Goal: Check status: Check status

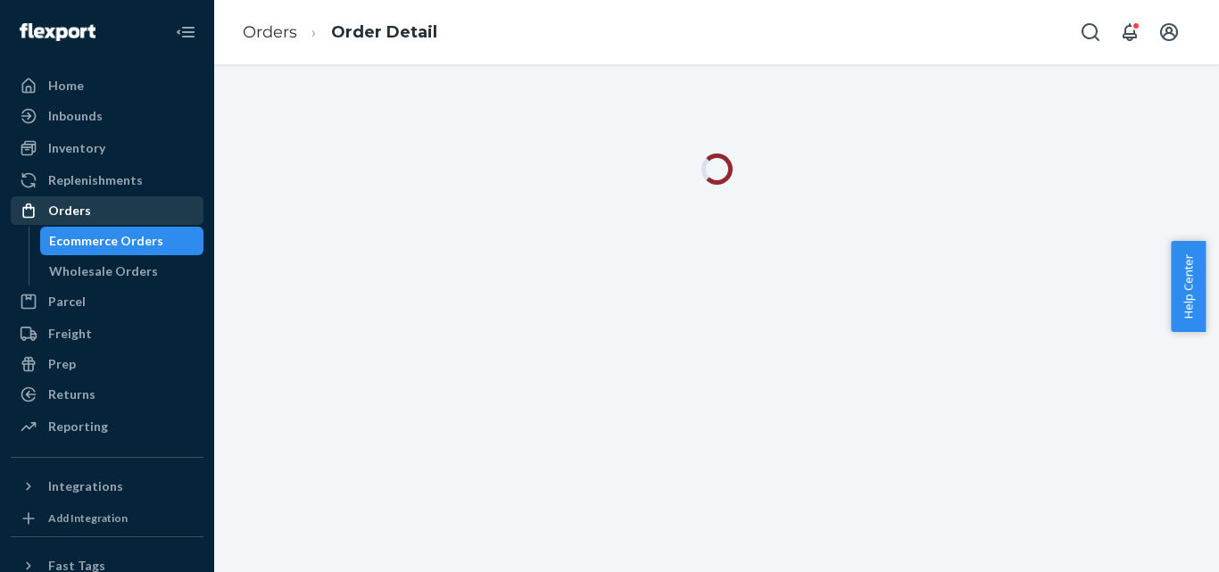
click at [69, 204] on div "Orders" at bounding box center [69, 211] width 43 height 18
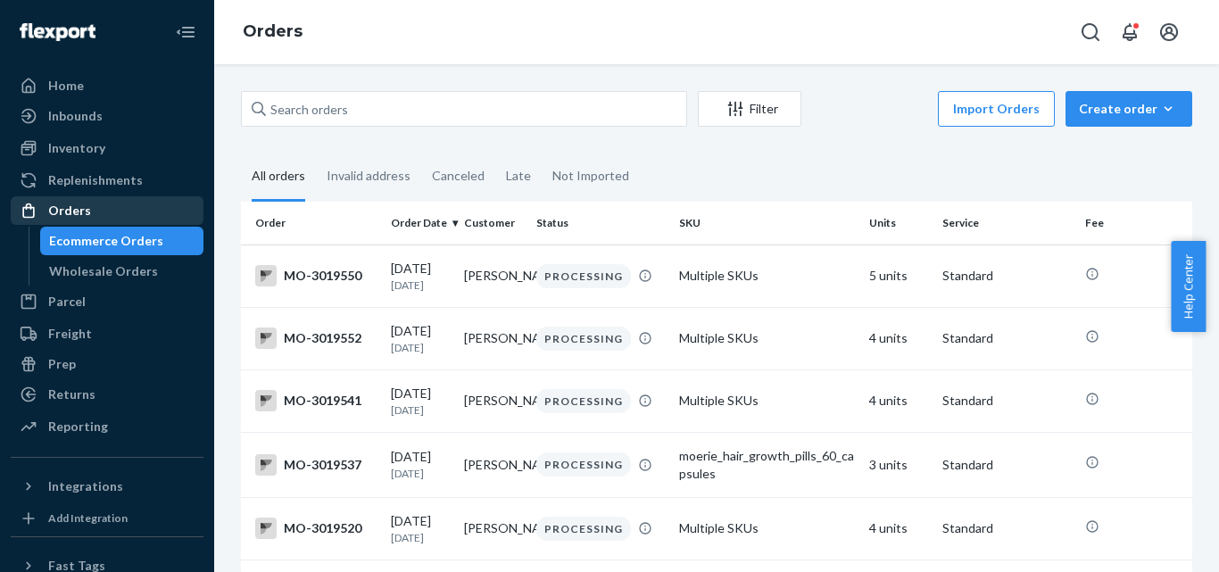
click at [83, 208] on div "Orders" at bounding box center [69, 211] width 43 height 18
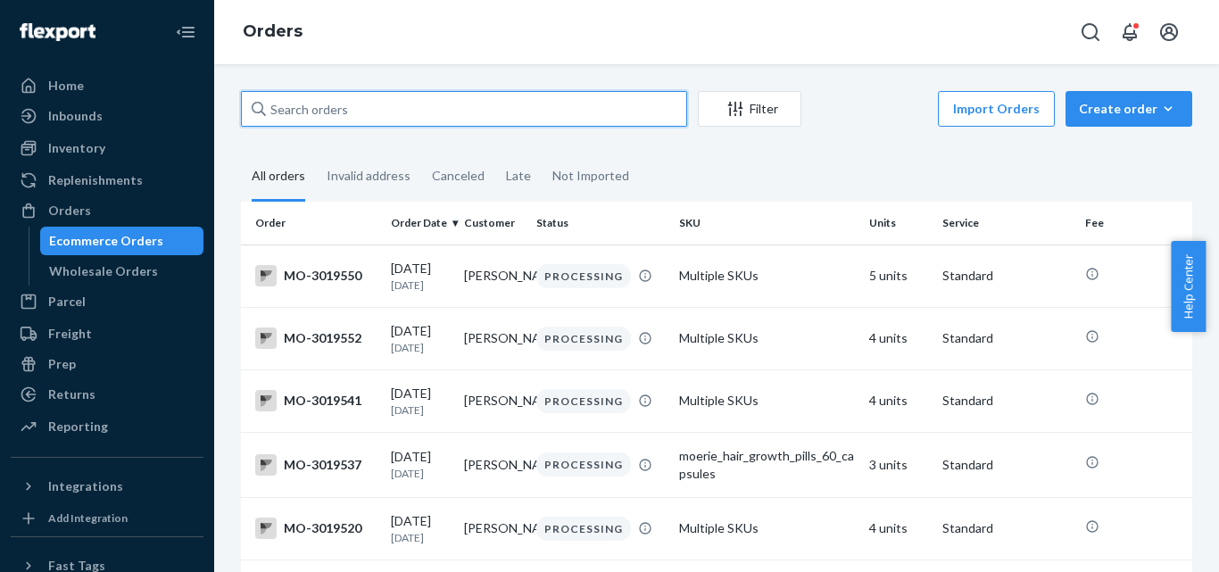
click at [303, 103] on input "text" at bounding box center [464, 109] width 446 height 36
paste input "2928160"
type input "2928160"
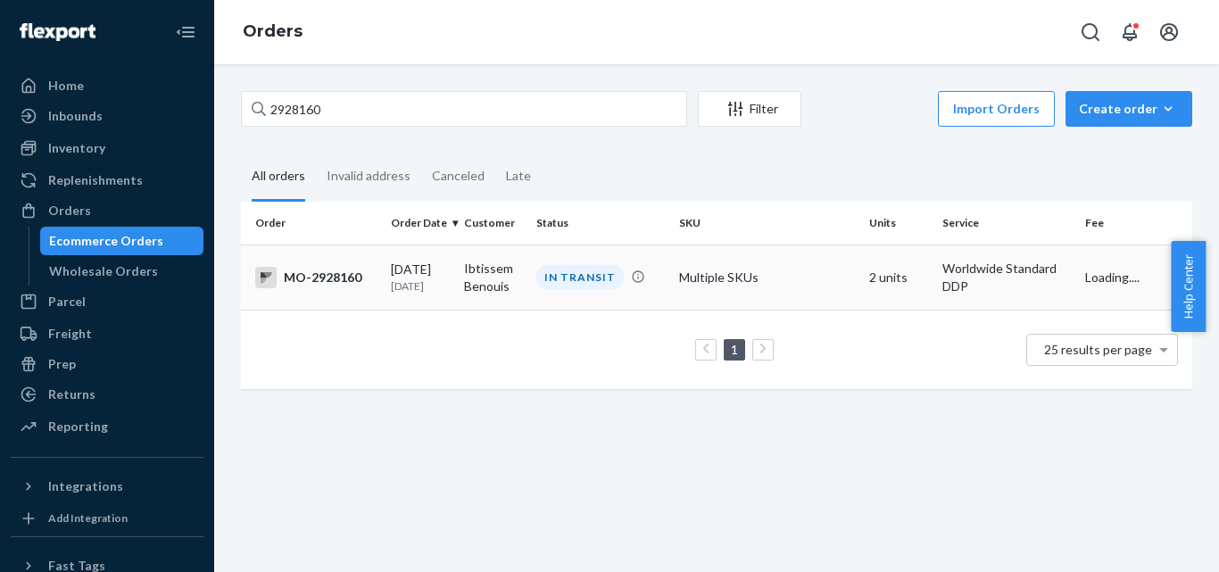
click at [323, 280] on div "MO-2928160" at bounding box center [315, 277] width 121 height 21
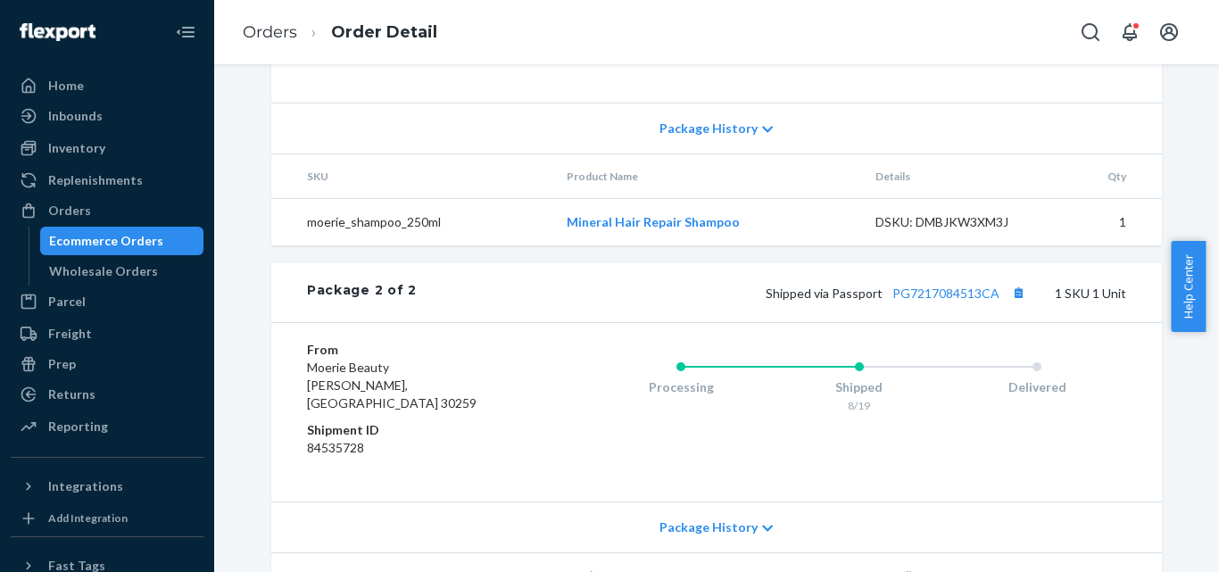
scroll to position [950, 0]
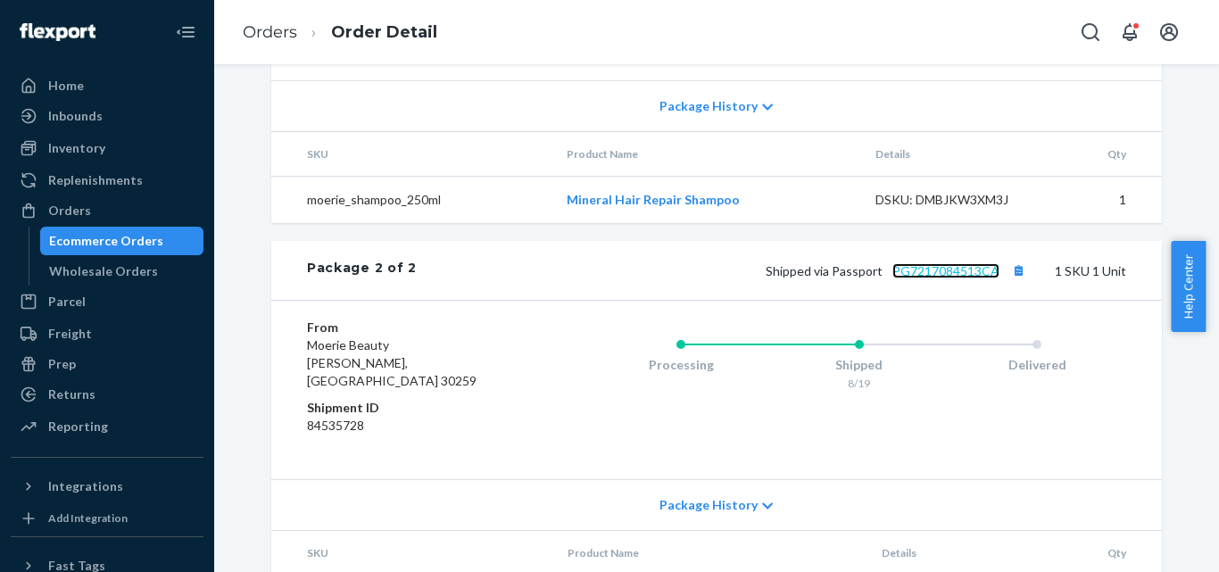
click at [924, 278] on link "PG7217084513CA" at bounding box center [945, 270] width 107 height 15
